Goal: Task Accomplishment & Management: Use online tool/utility

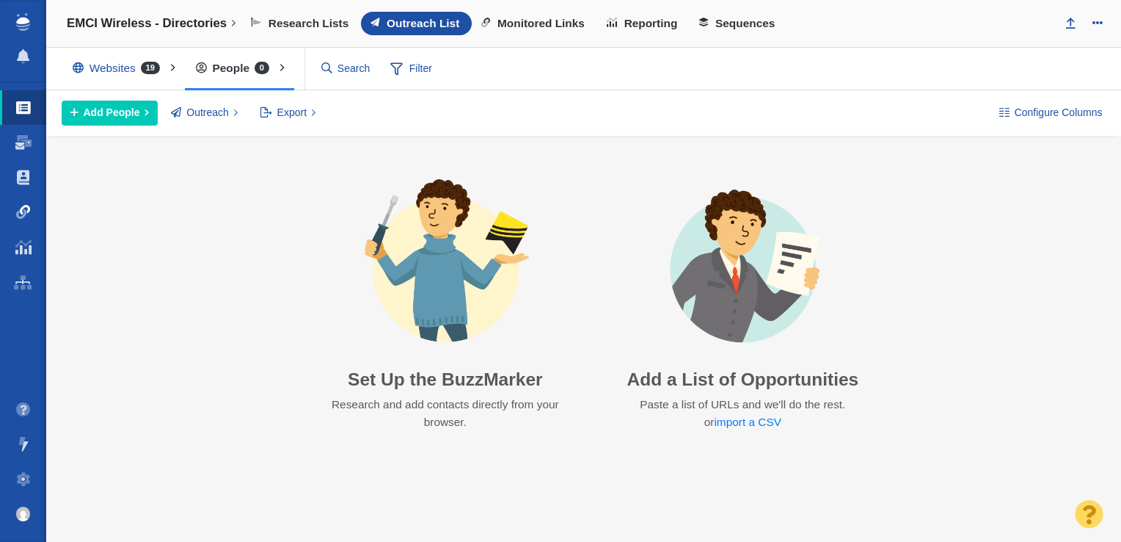
drag, startPoint x: 31, startPoint y: 214, endPoint x: 37, endPoint y: 209, distance: 8.4
click at [31, 214] on link "Link Monitoring" at bounding box center [23, 211] width 46 height 35
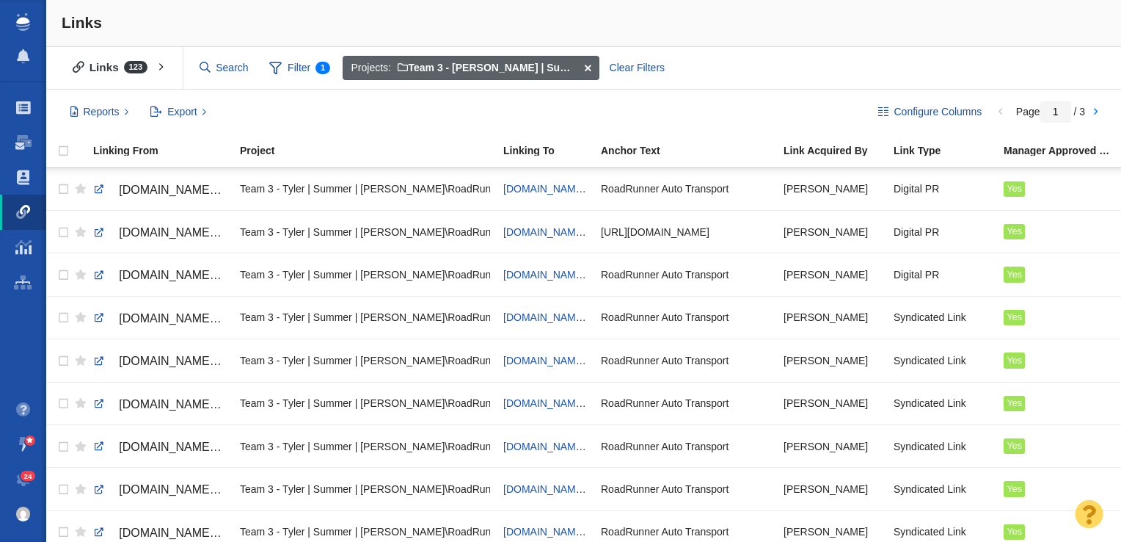
click at [586, 63] on span at bounding box center [587, 68] width 23 height 25
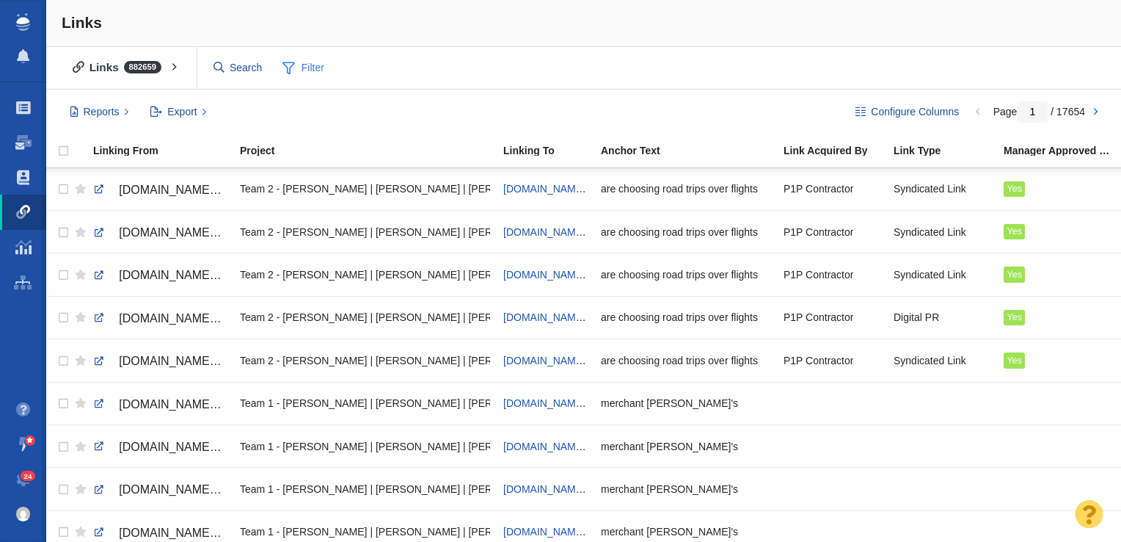
click at [321, 65] on span "Filter" at bounding box center [303, 68] width 59 height 28
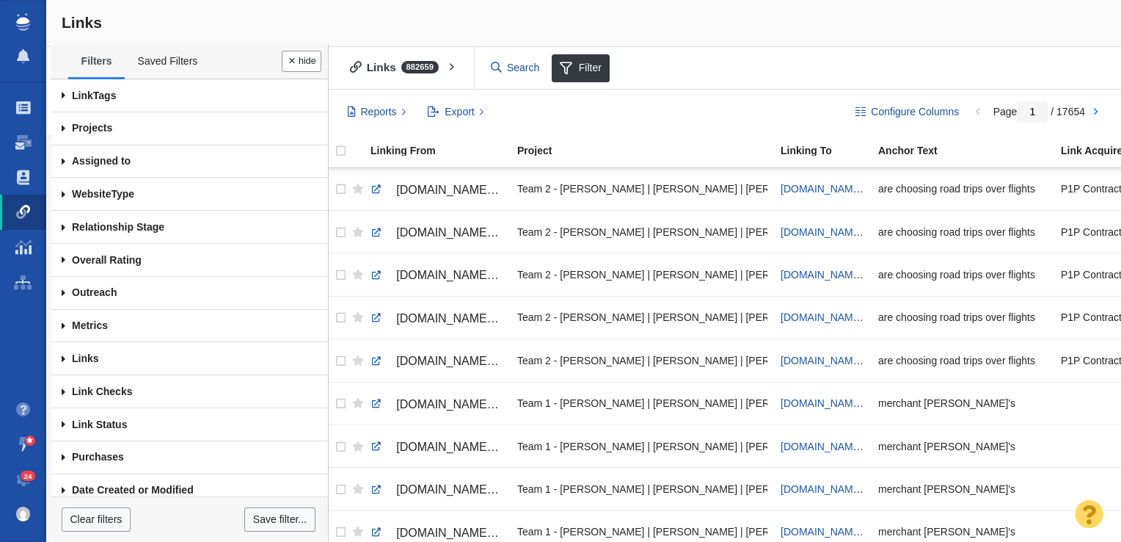
click at [68, 128] on span at bounding box center [63, 128] width 24 height 33
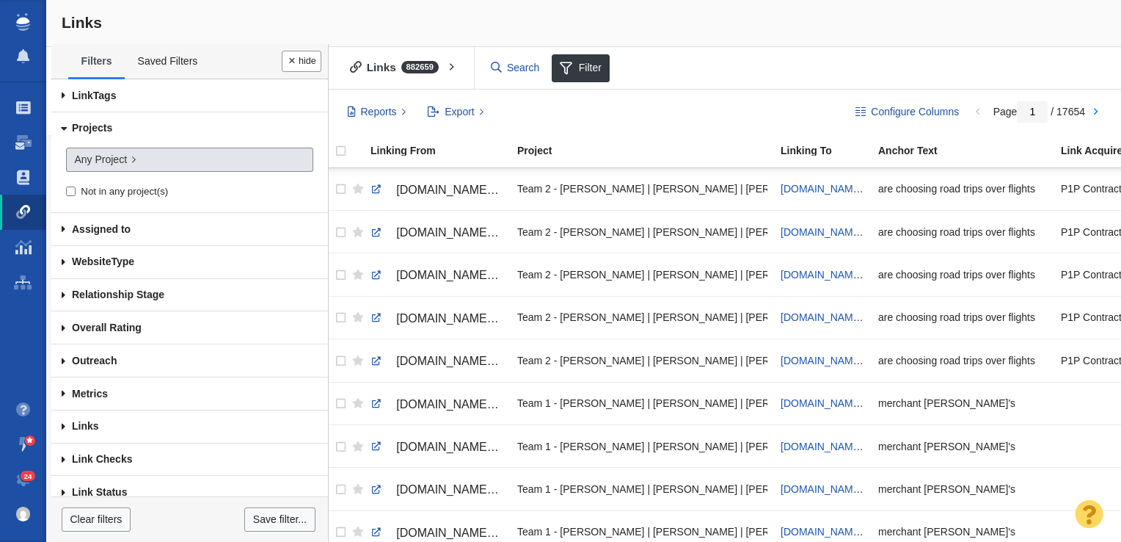
click at [109, 152] on span "Any Project" at bounding box center [100, 159] width 53 height 15
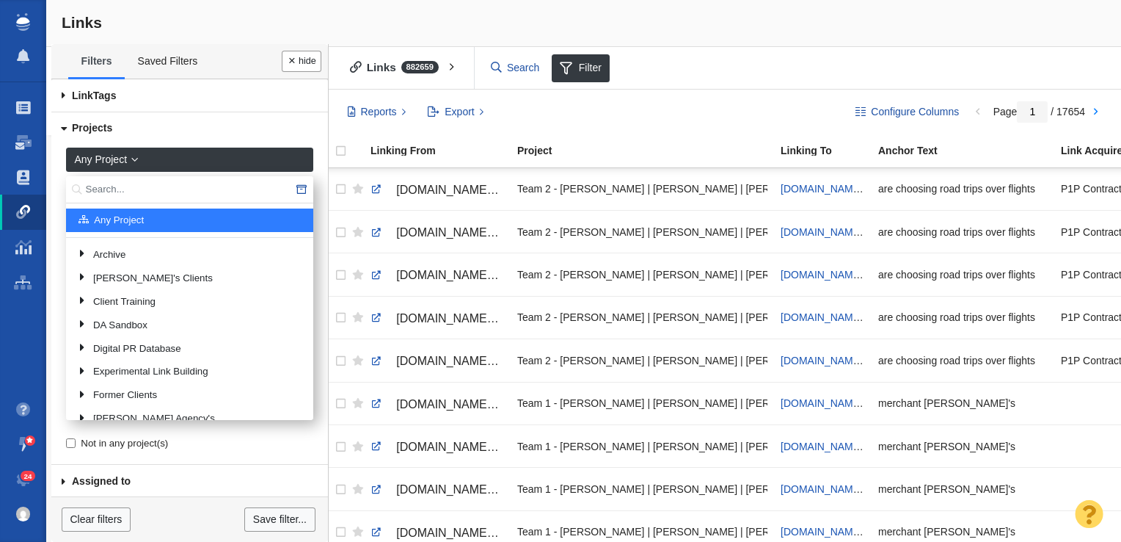
click at [151, 182] on input "text" at bounding box center [189, 189] width 247 height 27
type input "EMCI"
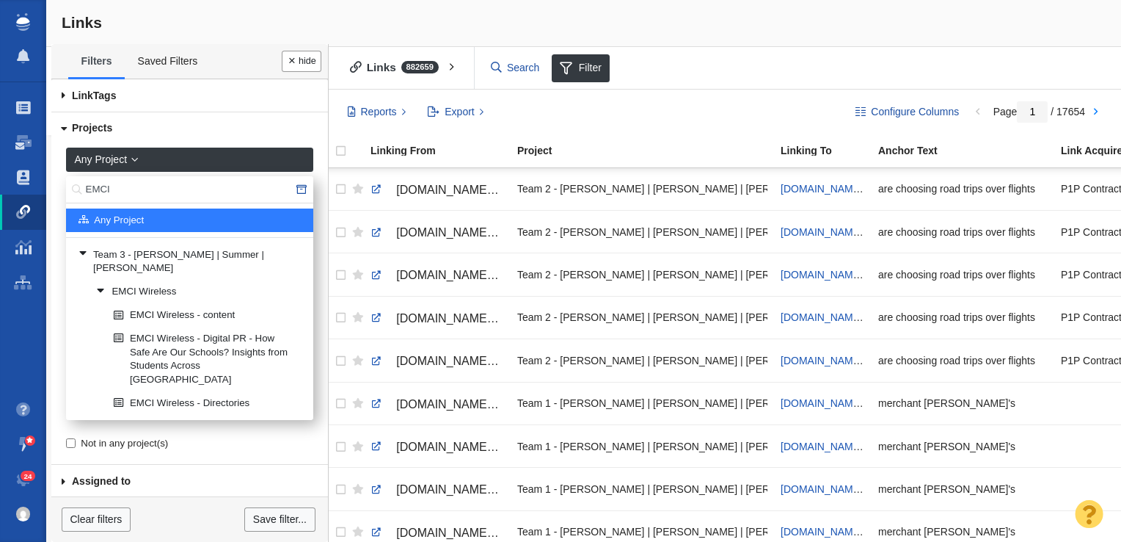
scroll to position [9, 0]
